Goal: Task Accomplishment & Management: Manage account settings

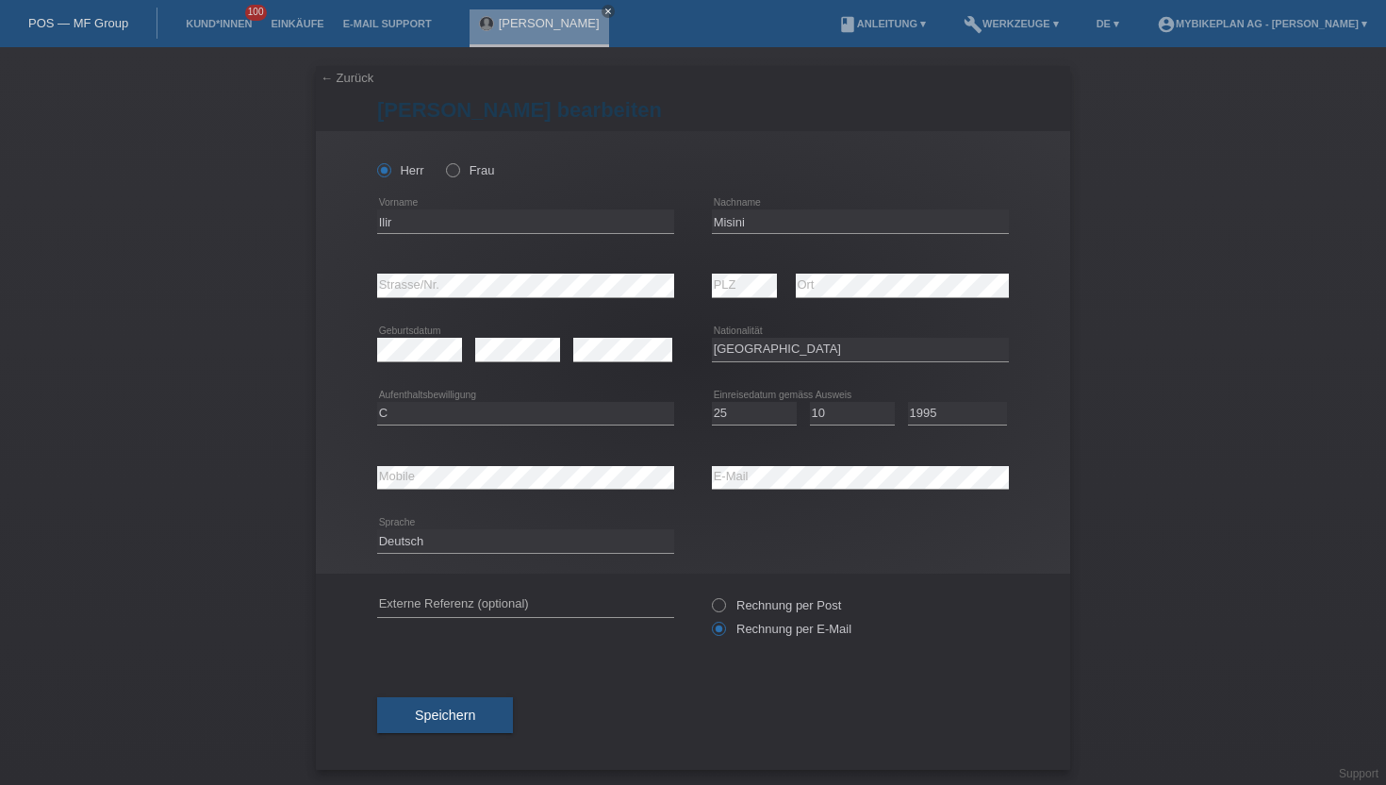
select select "XK"
select select "C"
select select "25"
select select "10"
select select "1995"
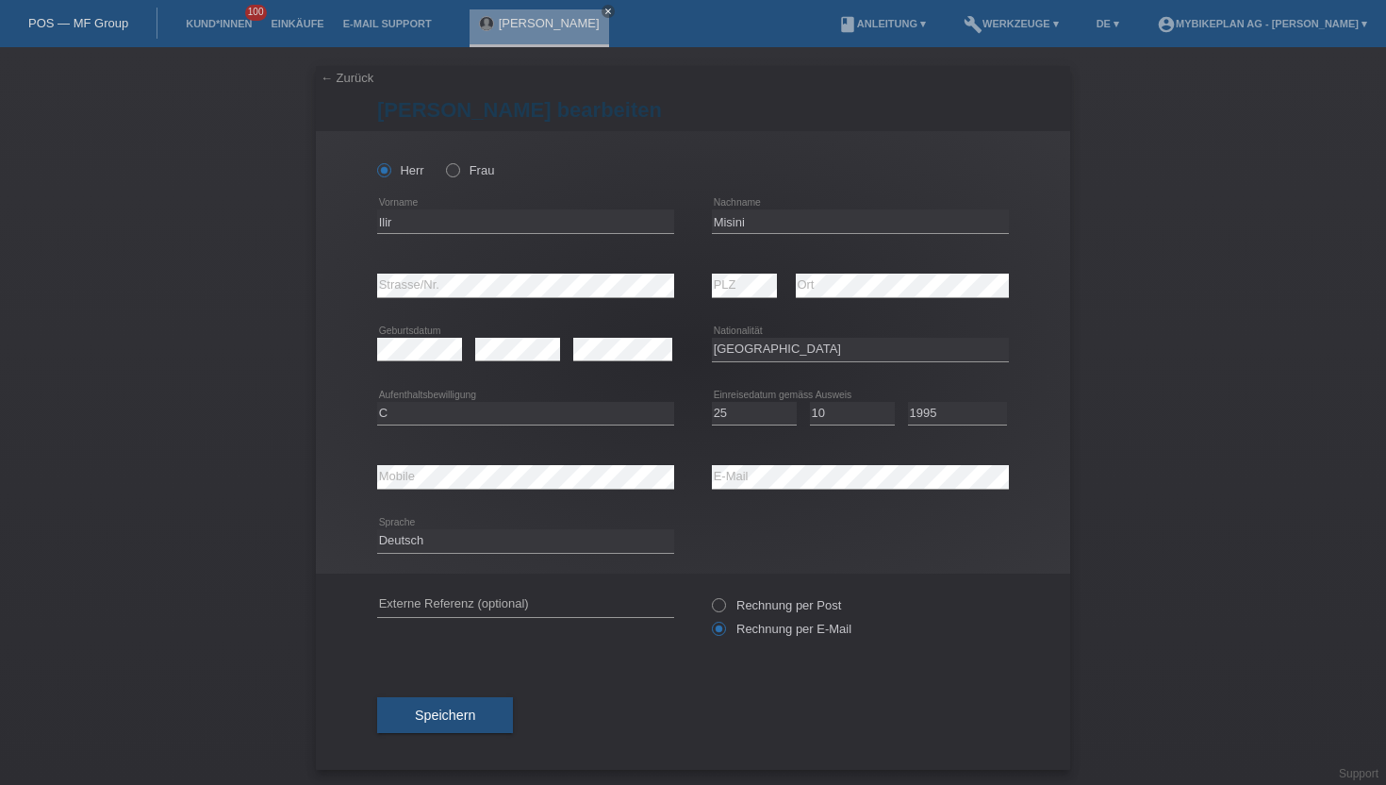
click at [232, 15] on li "Kund*innen 100" at bounding box center [218, 24] width 85 height 48
click at [220, 25] on link "Kund*innen" at bounding box center [218, 23] width 85 height 11
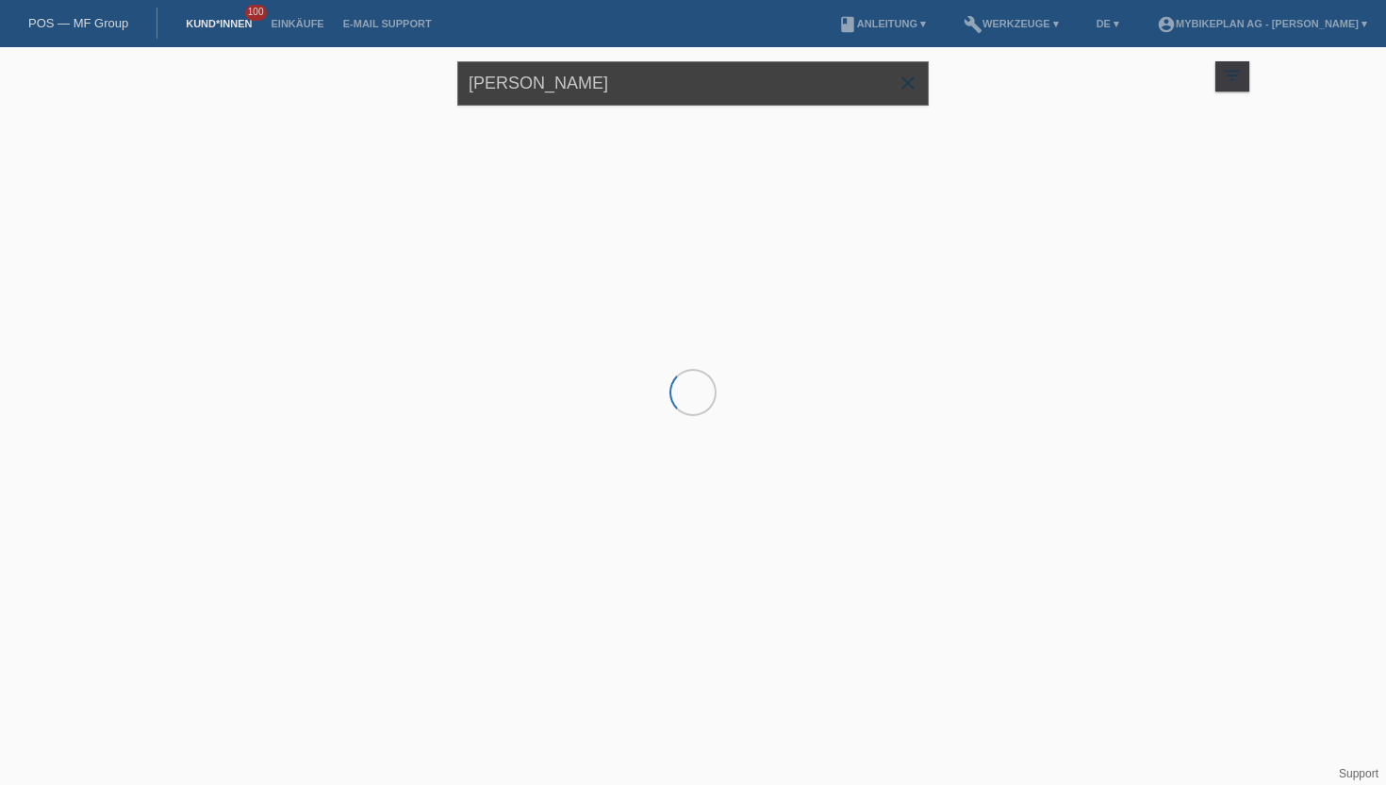
drag, startPoint x: 602, startPoint y: 85, endPoint x: 427, endPoint y: 50, distance: 177.9
click at [427, 50] on div "Ilir misini close filter_list view_module Alle Kund*innen anzeigen star Markier…" at bounding box center [693, 81] width 1132 height 68
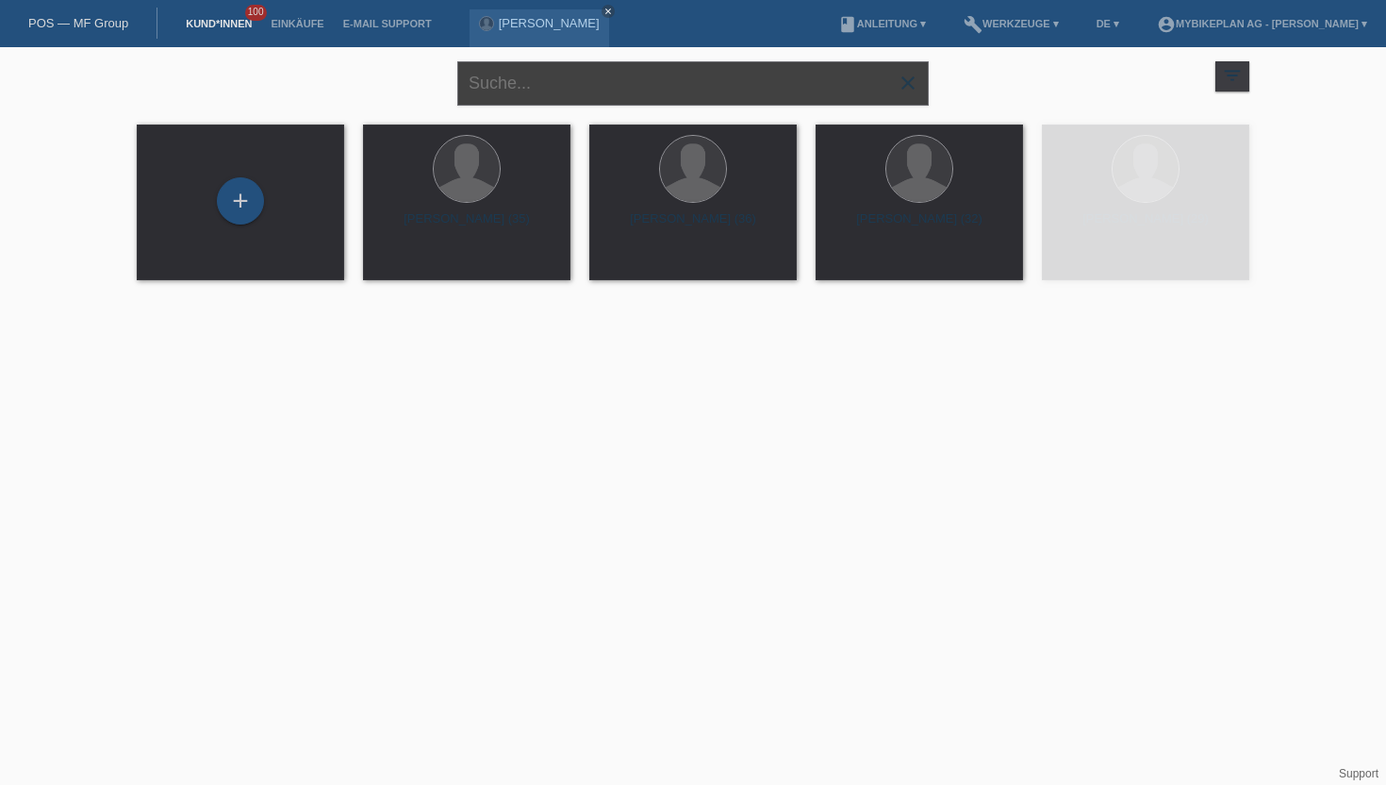
paste input "[PERSON_NAME]"
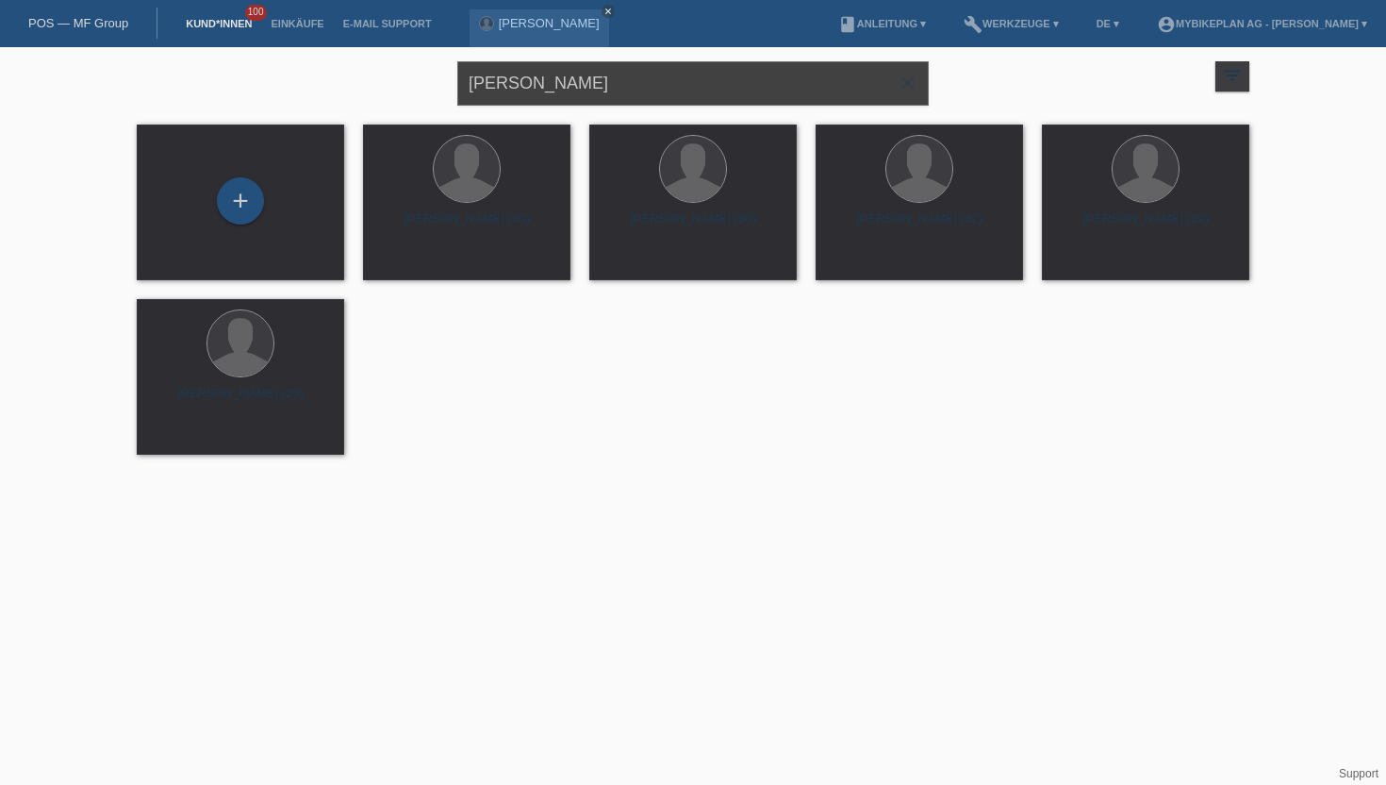
type input "Andreas Isler"
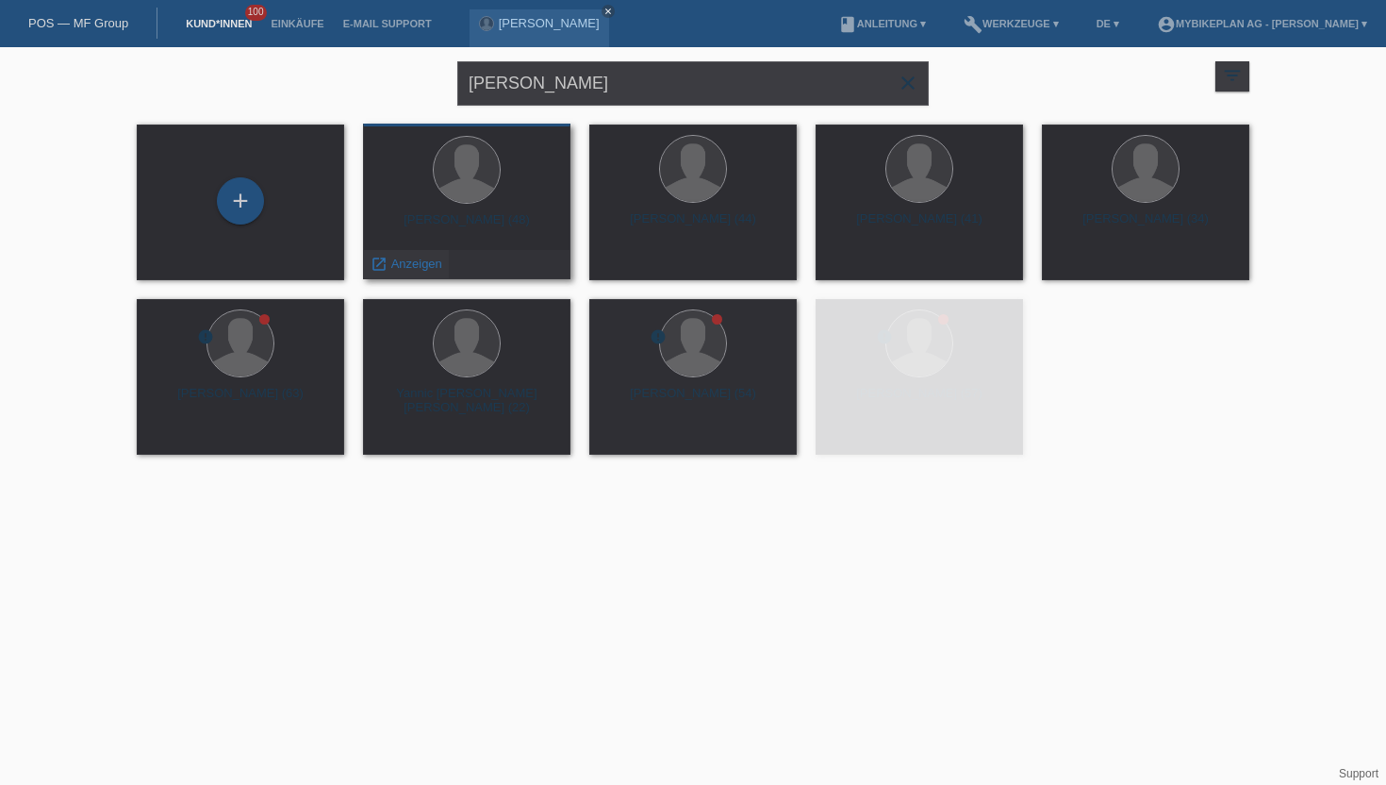
click at [418, 269] on span "Anzeigen" at bounding box center [416, 263] width 51 height 14
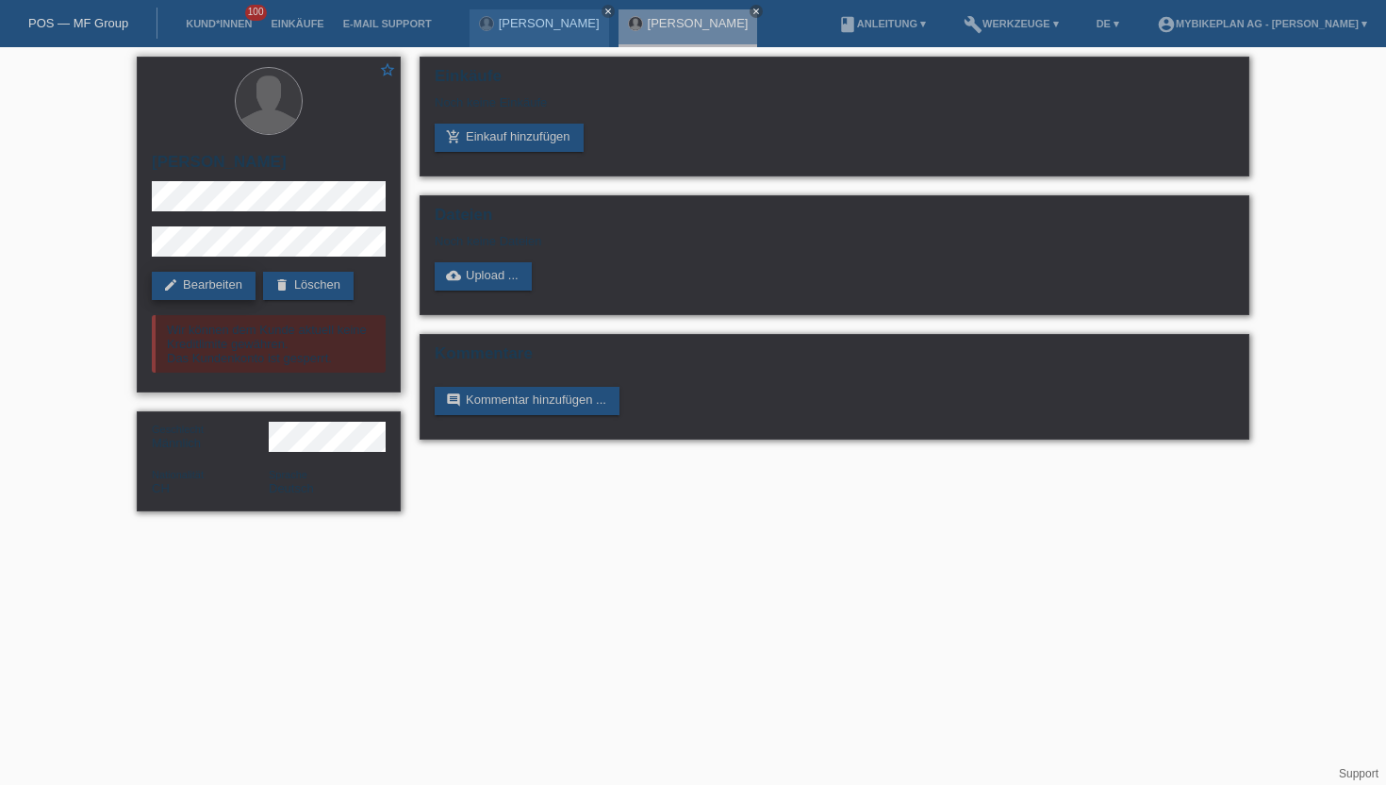
click at [221, 288] on link "edit Bearbeiten" at bounding box center [204, 286] width 104 height 28
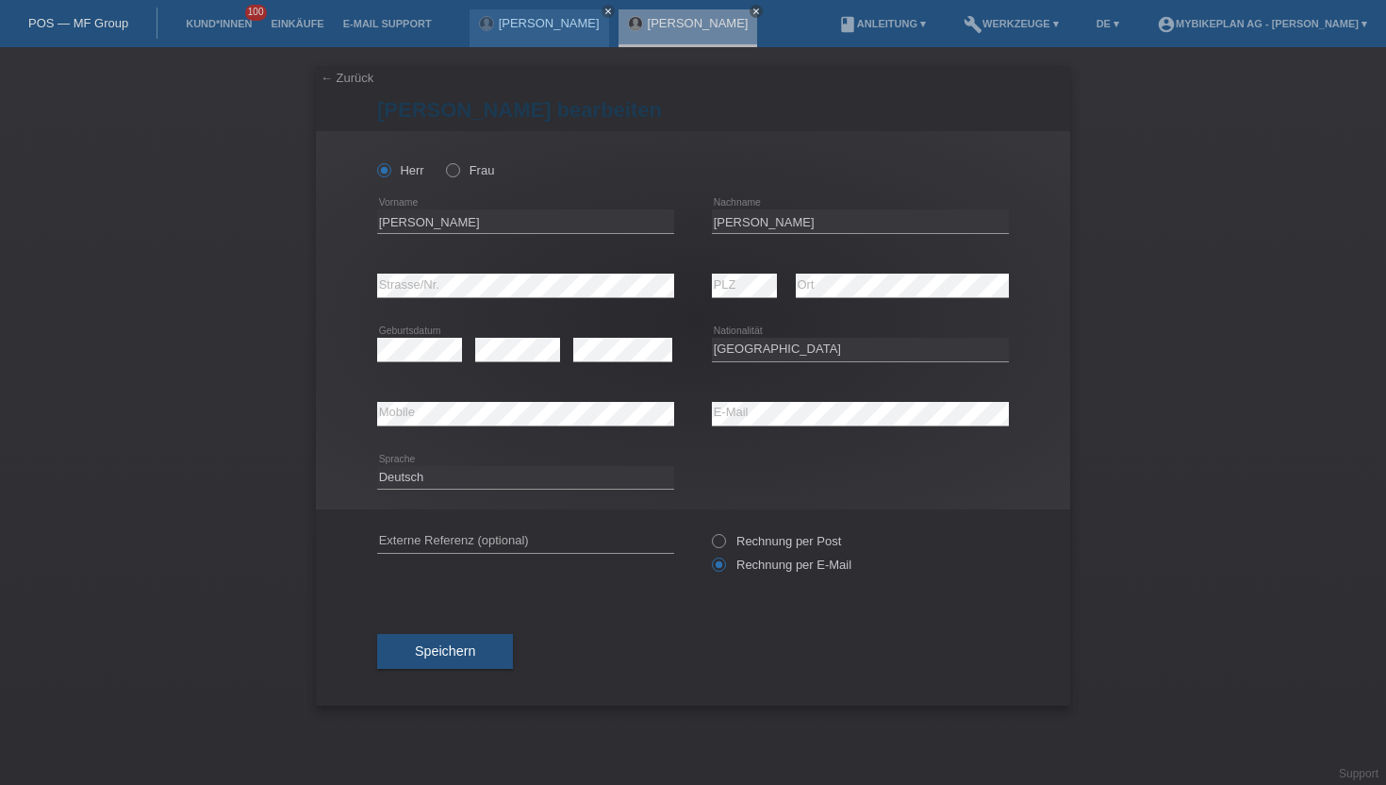
select select "CH"
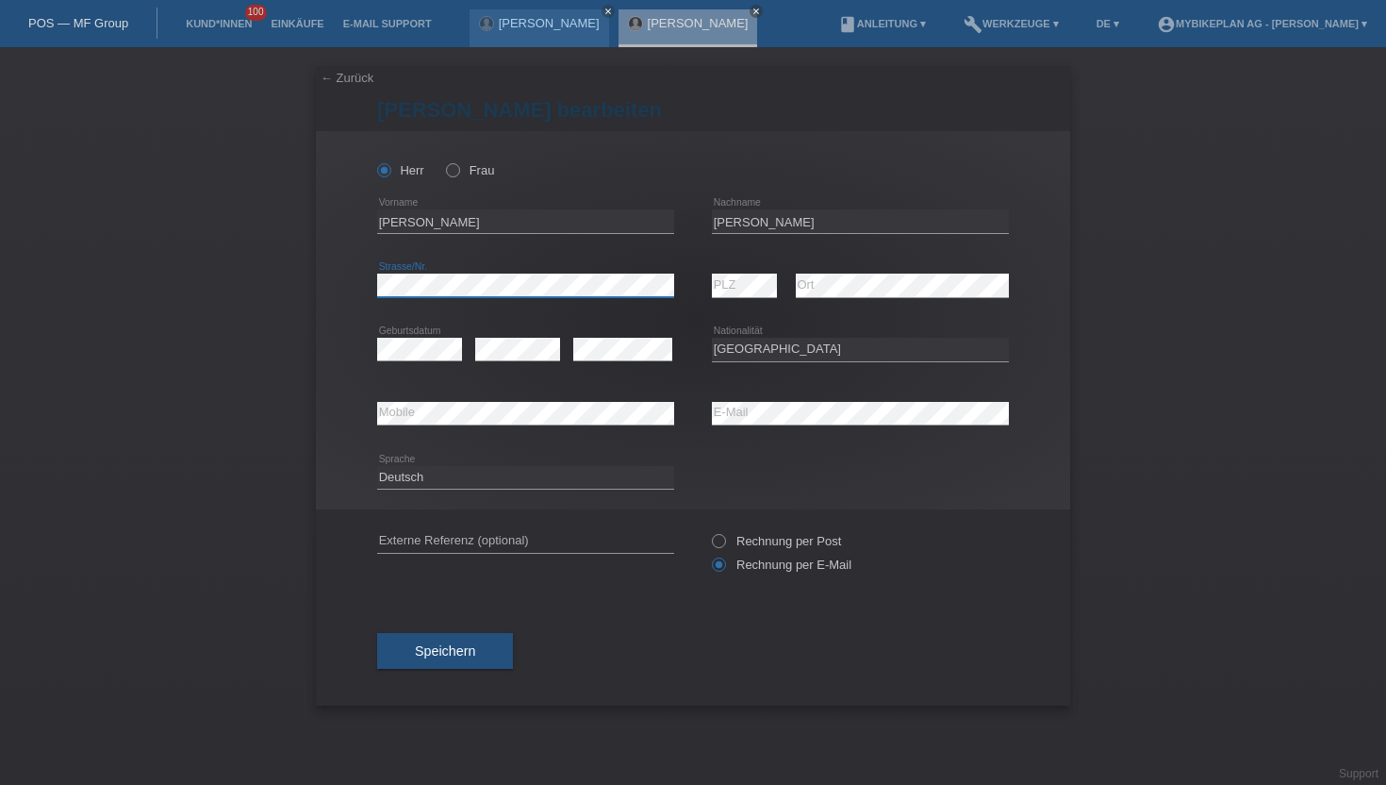
click at [337, 284] on div "Herr Frau Andreas error Vorname C" at bounding box center [693, 320] width 754 height 378
click at [446, 666] on button "Speichern" at bounding box center [445, 651] width 136 height 36
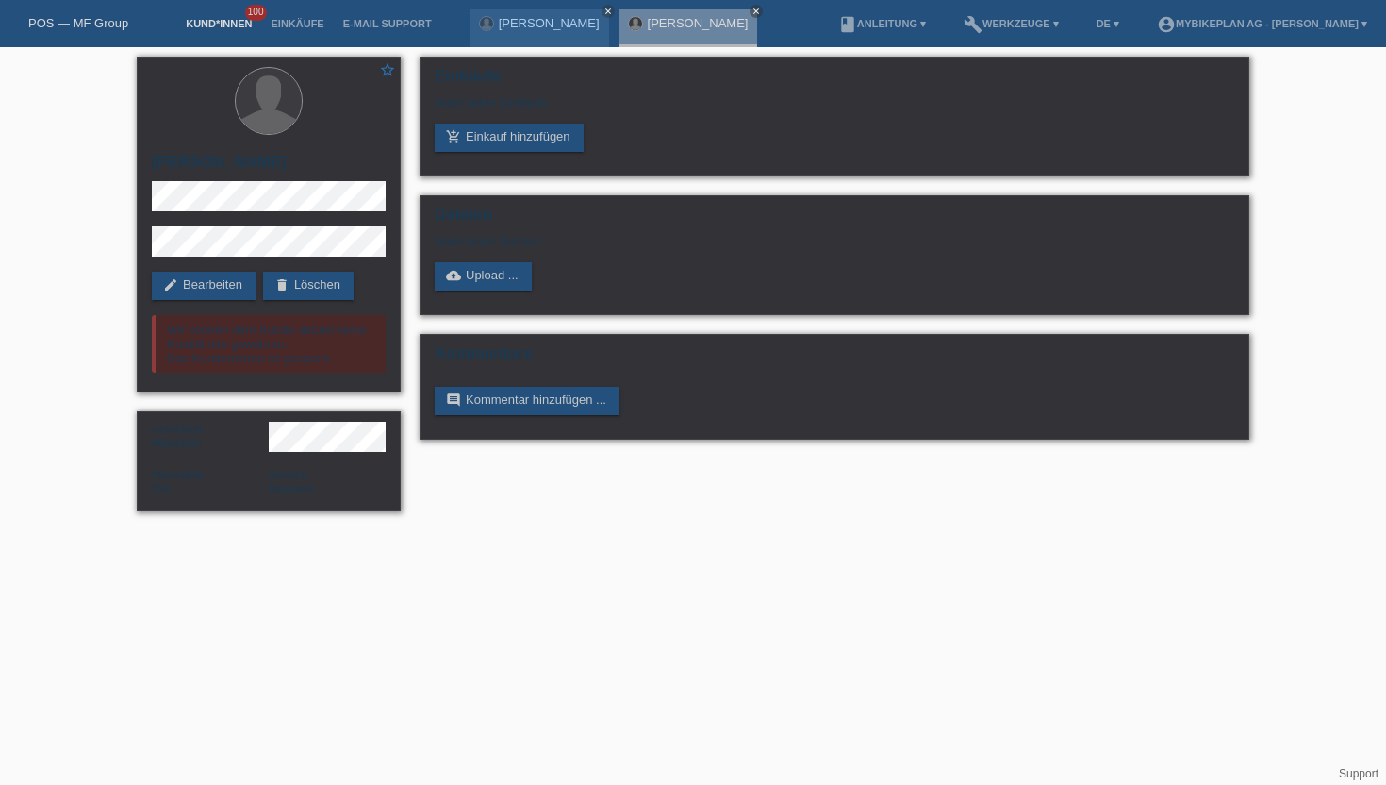
click at [195, 25] on link "Kund*innen" at bounding box center [218, 23] width 85 height 11
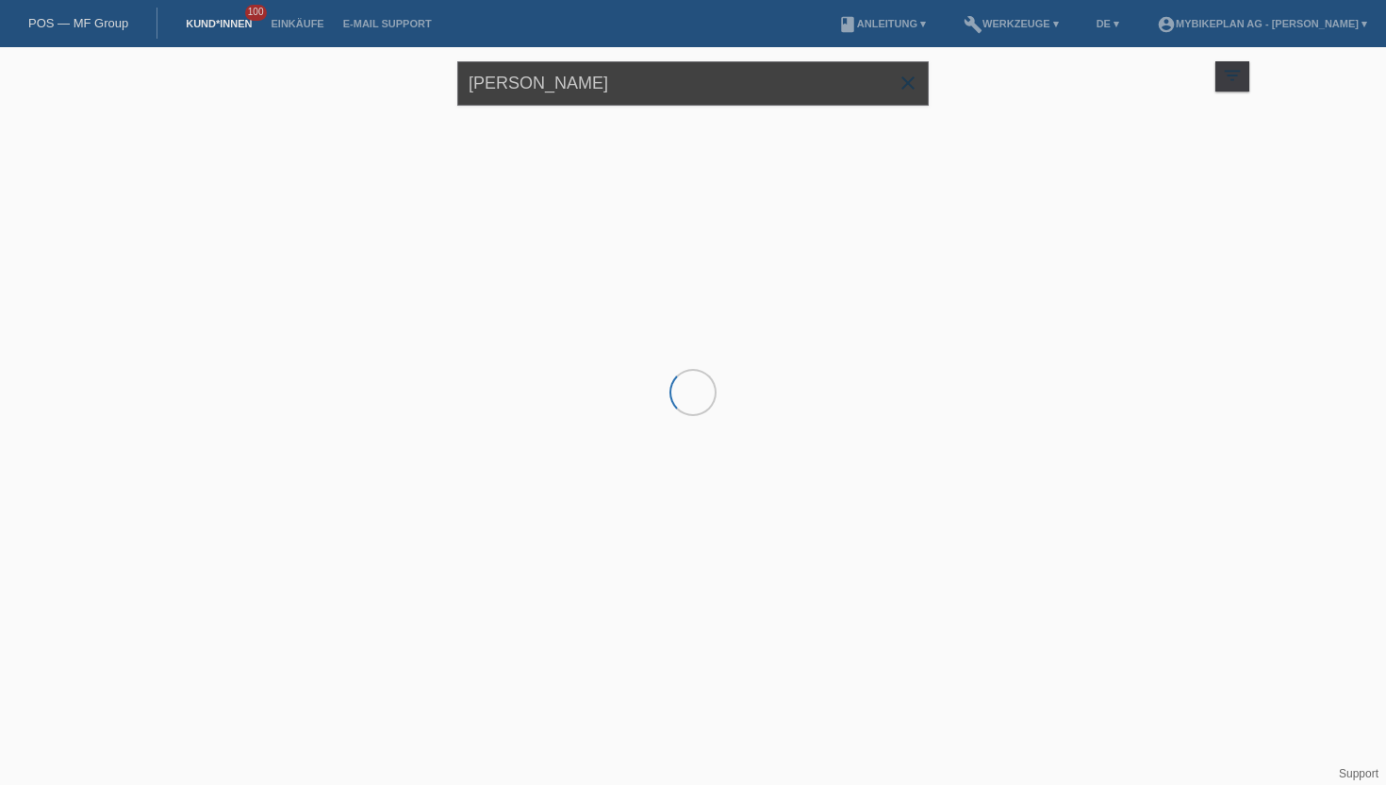
drag, startPoint x: 546, startPoint y: 96, endPoint x: 375, endPoint y: 74, distance: 172.0
click at [375, 74] on div "[PERSON_NAME] close filter_list view_module Alle Kund*innen anzeigen star Marki…" at bounding box center [693, 81] width 1132 height 68
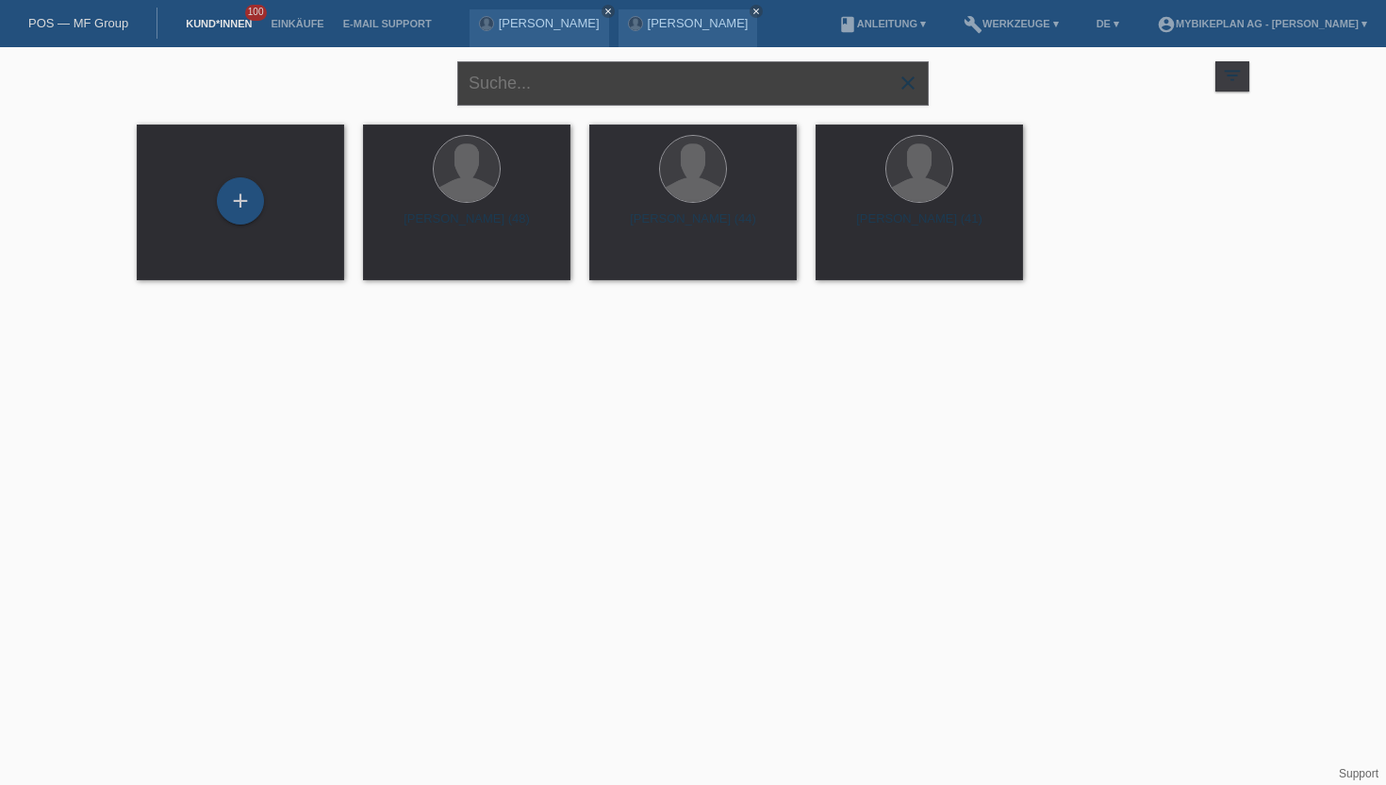
paste input "[PERSON_NAME]"
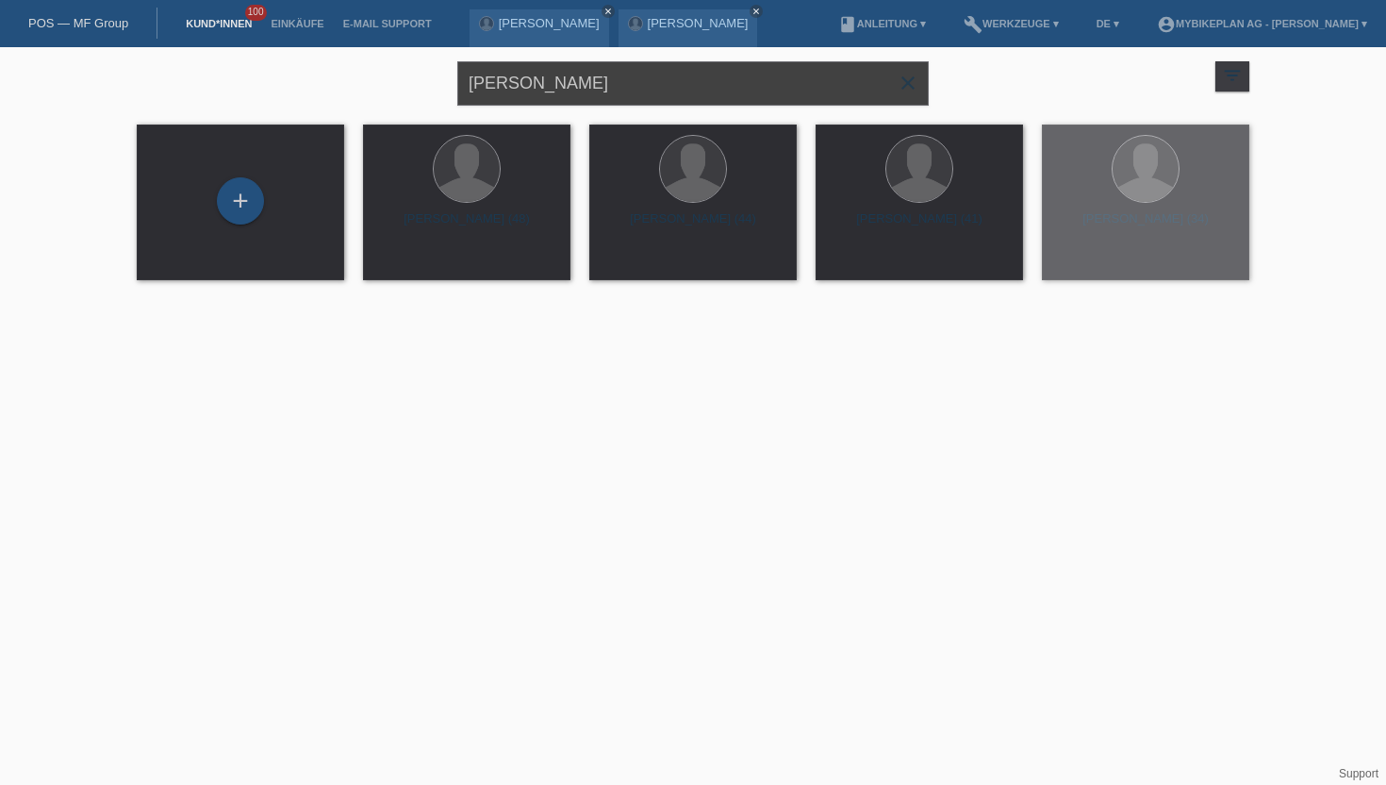
type input "[PERSON_NAME]"
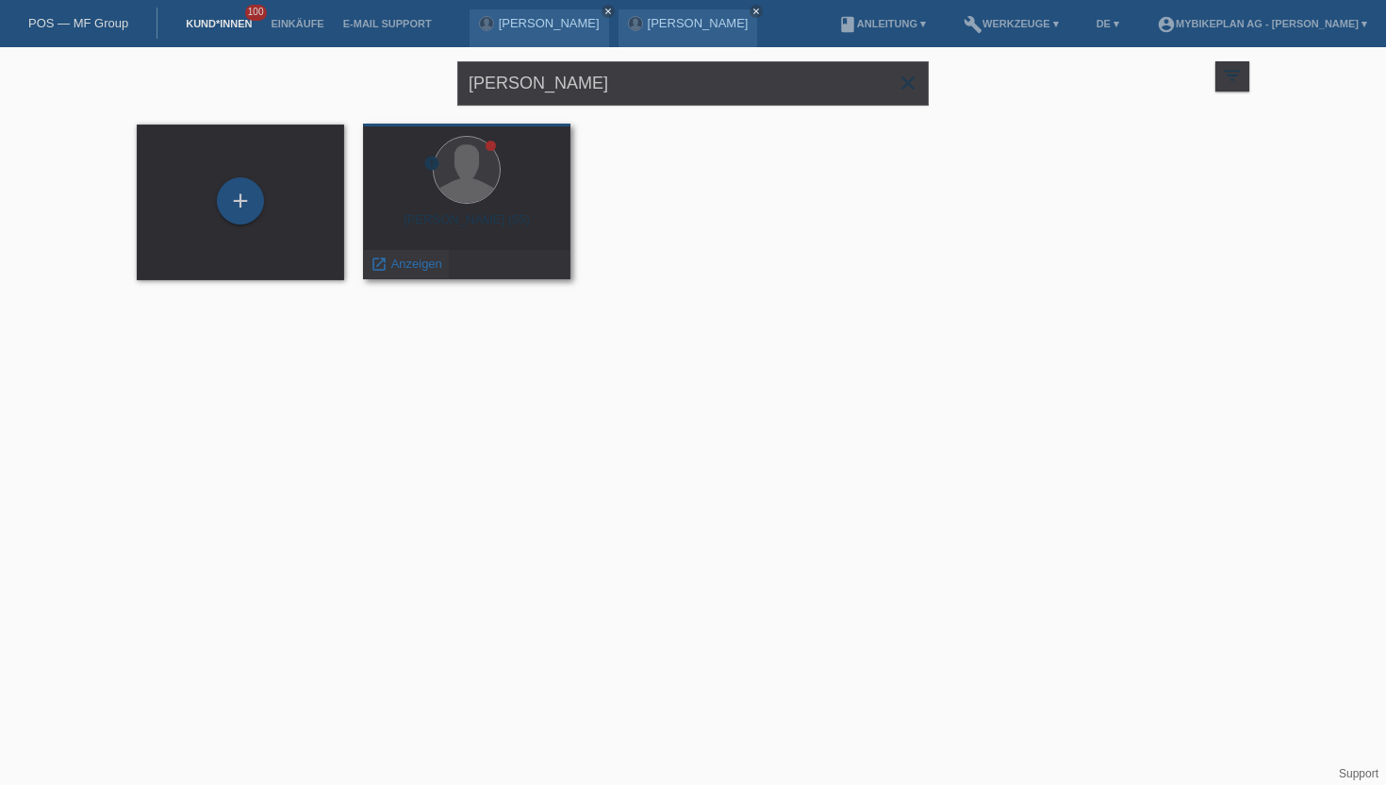
click at [396, 265] on span "Anzeigen" at bounding box center [416, 263] width 51 height 14
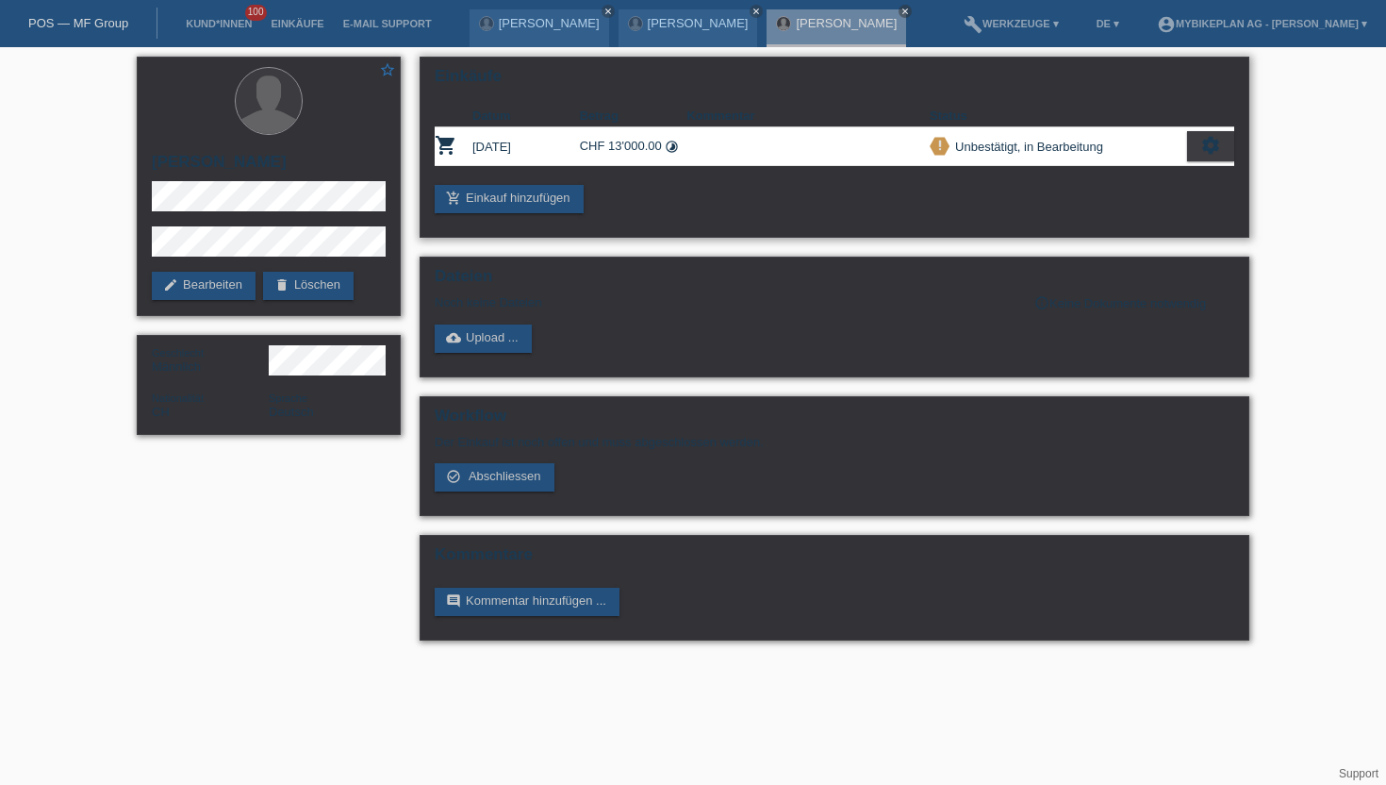
drag, startPoint x: 692, startPoint y: 165, endPoint x: 573, endPoint y: 147, distance: 120.2
click at [573, 147] on tr "shopping_cart [DATE] CHF 13'000.00 timelapse priority_high settings" at bounding box center [835, 146] width 800 height 39
click at [573, 147] on td "[DATE]" at bounding box center [525, 146] width 107 height 39
drag, startPoint x: 573, startPoint y: 147, endPoint x: 676, endPoint y: 144, distance: 102.8
click at [676, 144] on tr "shopping_cart [DATE] CHF 13'000.00 timelapse priority_high settings" at bounding box center [835, 146] width 800 height 39
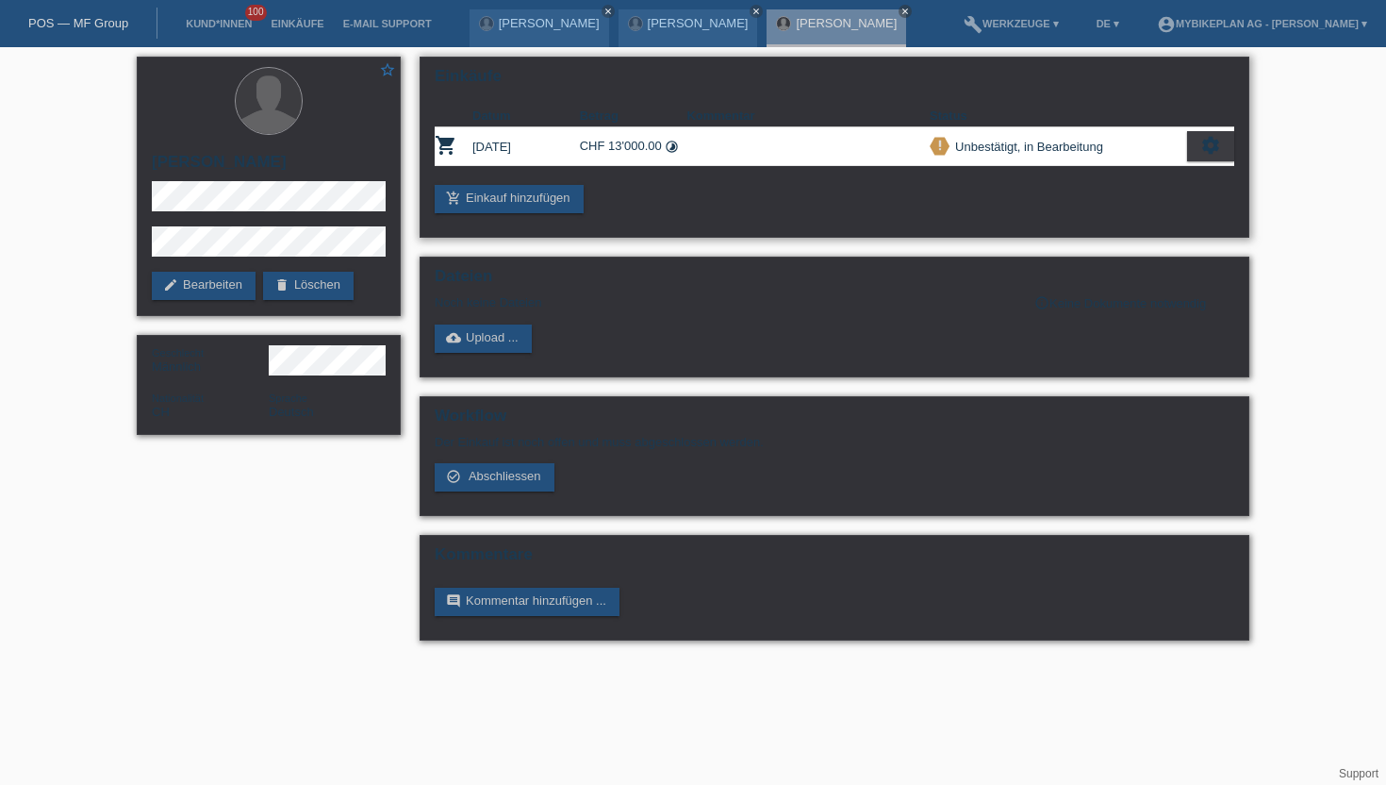
click at [779, 148] on td at bounding box center [807, 146] width 243 height 39
